Goal: Transaction & Acquisition: Purchase product/service

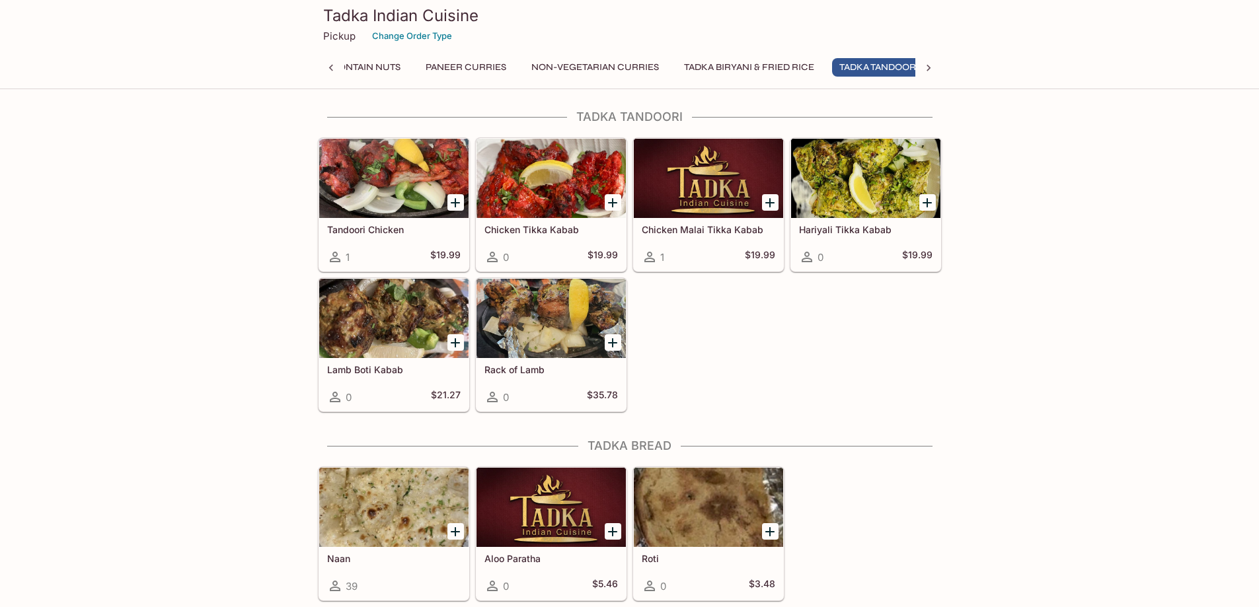
scroll to position [0, 459]
click at [329, 69] on icon at bounding box center [331, 67] width 13 height 13
click at [329, 68] on div "Appetizer Soup & Momo (Nepalese Dumplings) Vegetarian Curries - may contain nut…" at bounding box center [630, 71] width 624 height 26
click at [366, 67] on button "Appetizer" at bounding box center [382, 67] width 65 height 19
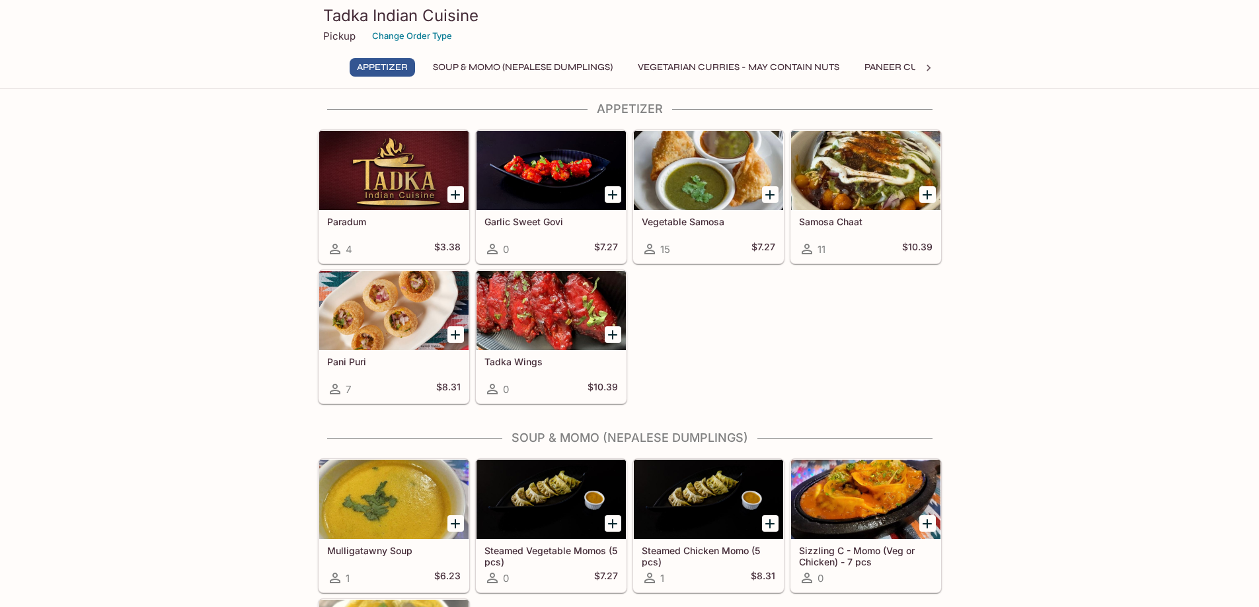
scroll to position [63, 0]
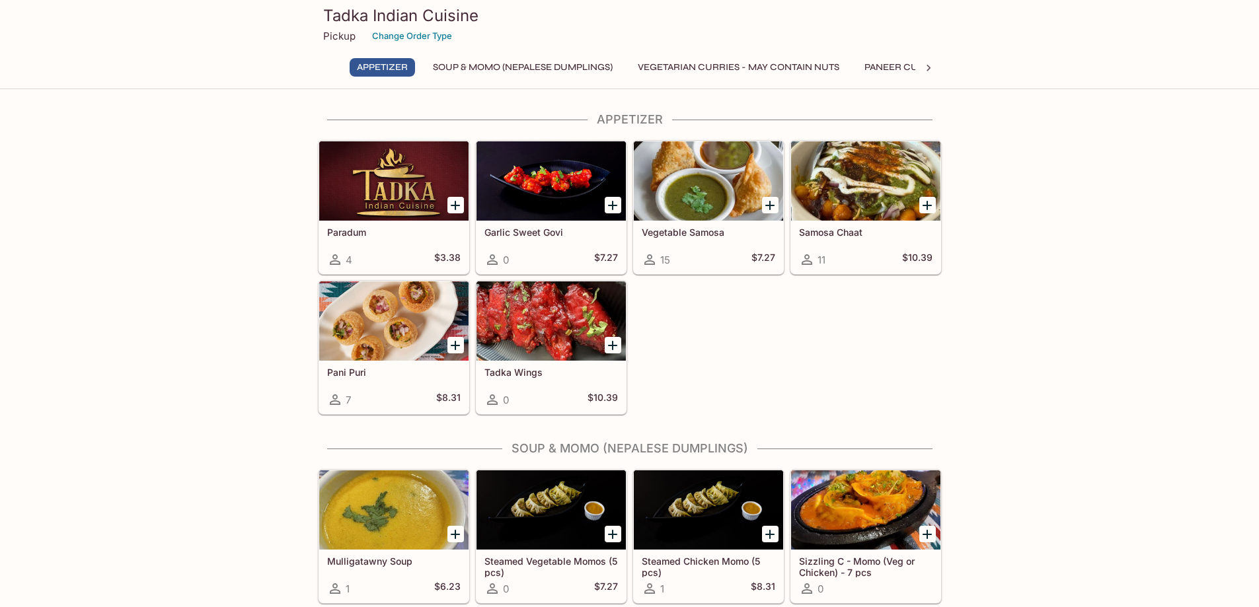
click at [482, 67] on button "Soup & Momo (Nepalese Dumplings)" at bounding box center [523, 67] width 194 height 19
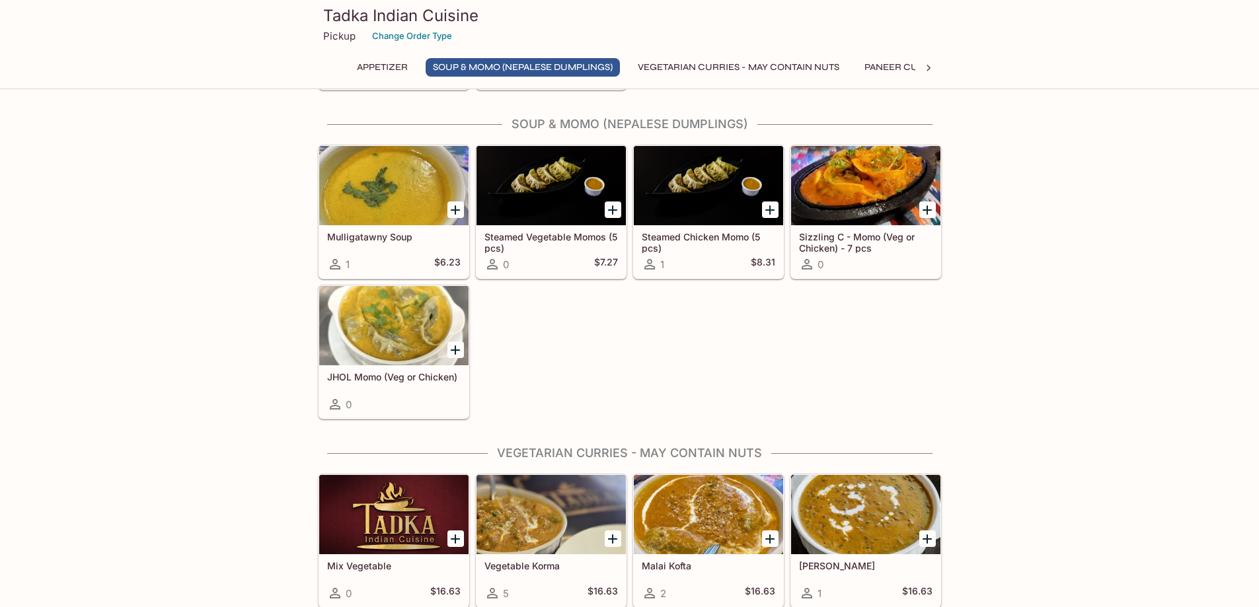
scroll to position [393, 0]
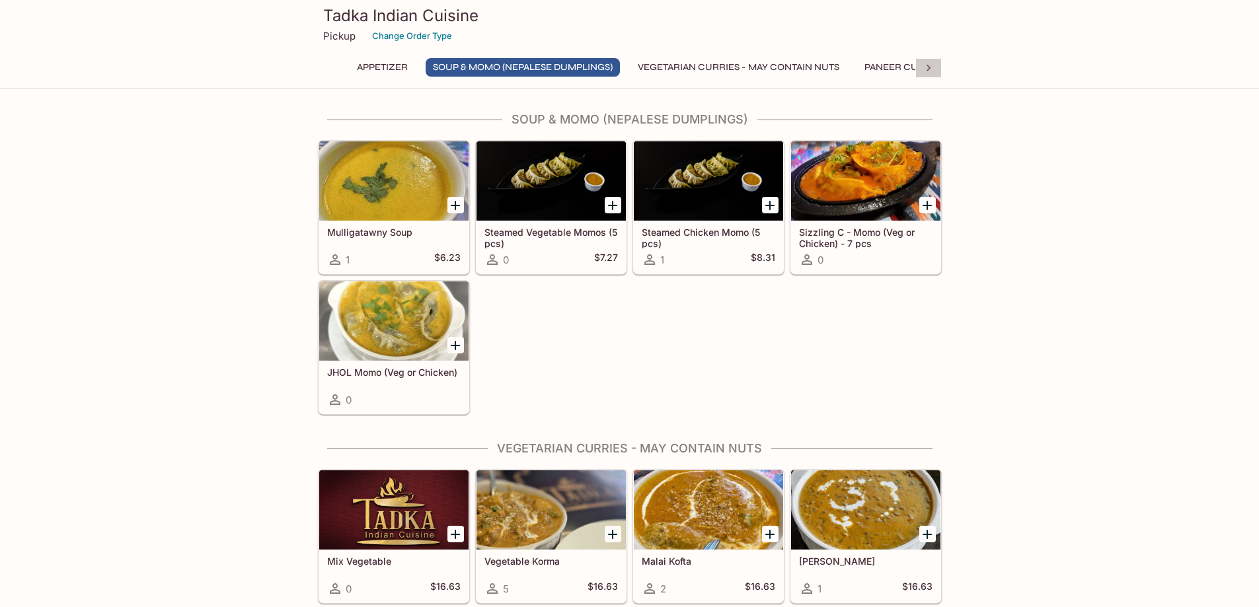
click at [928, 65] on icon at bounding box center [929, 68] width 4 height 7
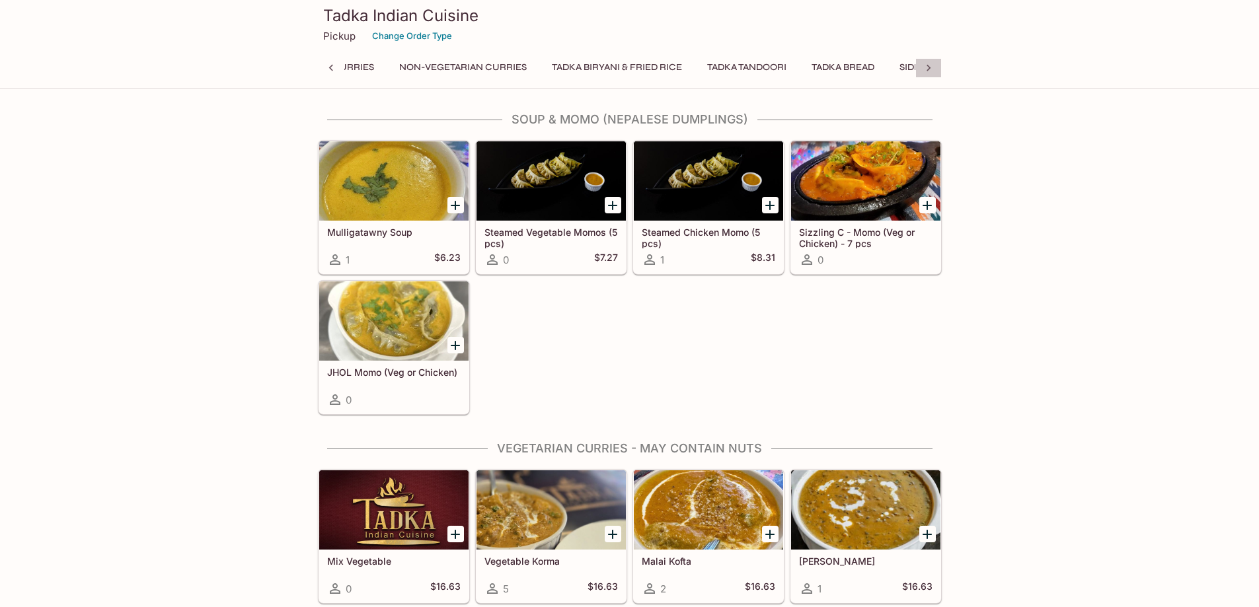
click at [928, 65] on icon at bounding box center [929, 68] width 4 height 7
click at [928, 65] on div "Appetizer Soup & Momo (Nepalese Dumplings) Vegetarian Curries - may contain nut…" at bounding box center [630, 71] width 624 height 26
click at [861, 67] on button "Tadka Beverages" at bounding box center [864, 67] width 101 height 19
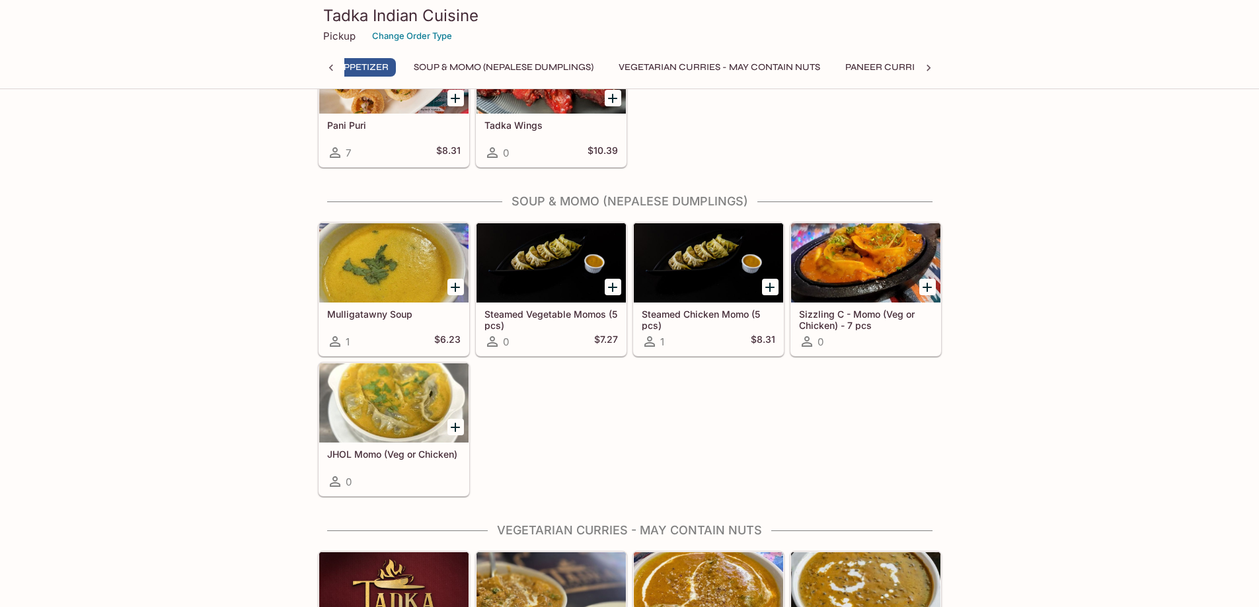
scroll to position [305, 0]
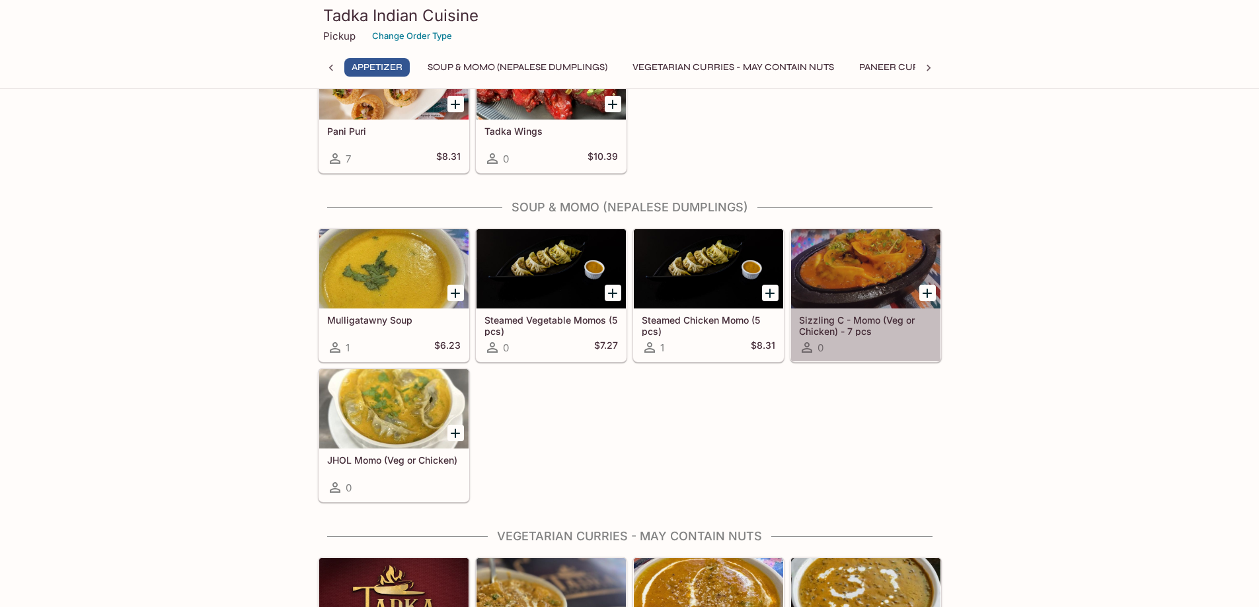
click at [898, 270] on div at bounding box center [865, 268] width 149 height 79
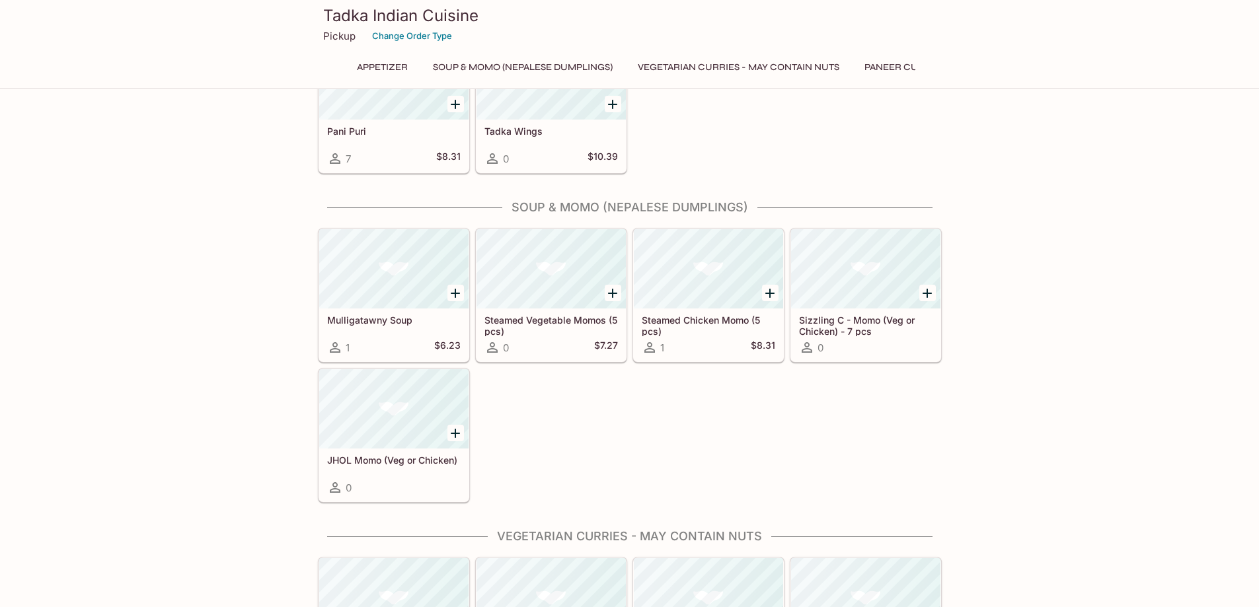
scroll to position [299, 0]
